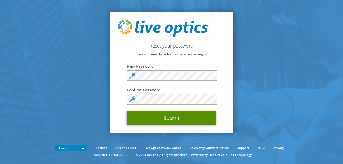
click at [171, 122] on button "Submit" at bounding box center [171, 118] width 89 height 14
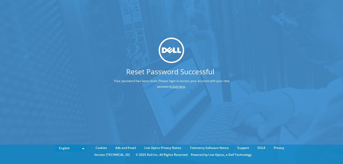
click at [172, 87] on link "click here" at bounding box center [179, 86] width 14 height 4
